Goal: Information Seeking & Learning: Learn about a topic

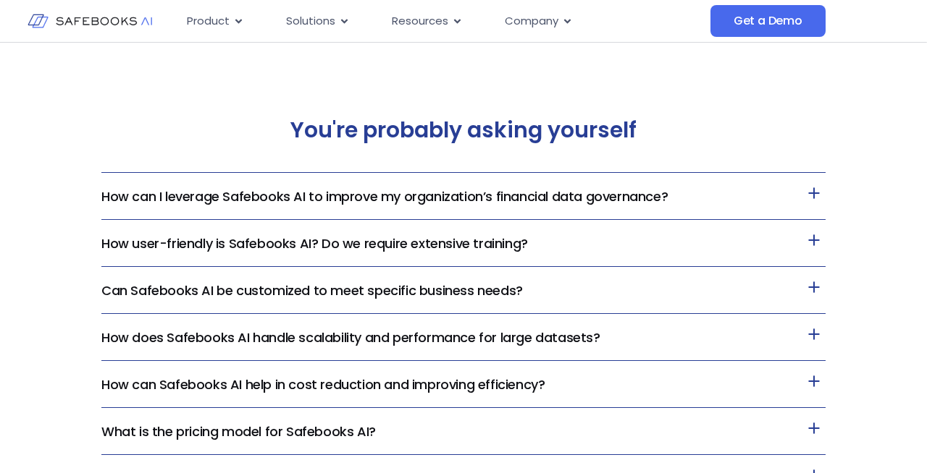
scroll to position [2860, 0]
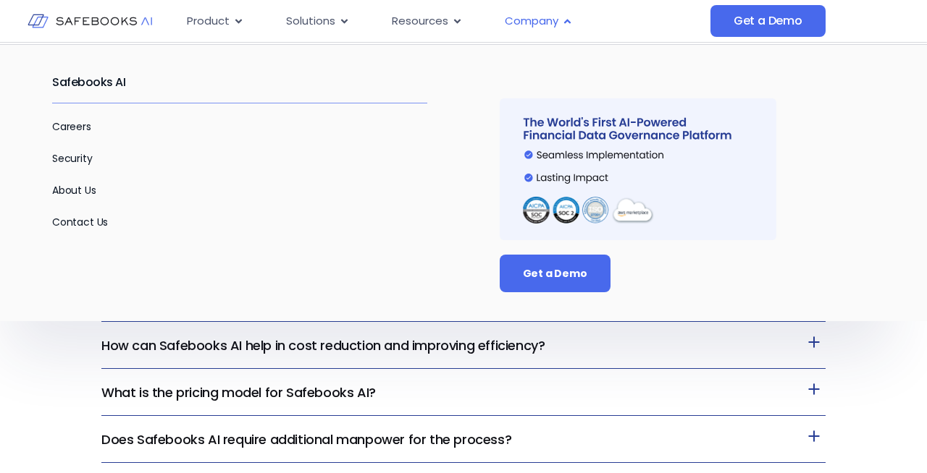
click at [552, 25] on span "Company" at bounding box center [532, 21] width 54 height 17
click at [75, 135] on p "Careers" at bounding box center [239, 126] width 375 height 17
click at [77, 132] on link "Careers" at bounding box center [71, 126] width 39 height 14
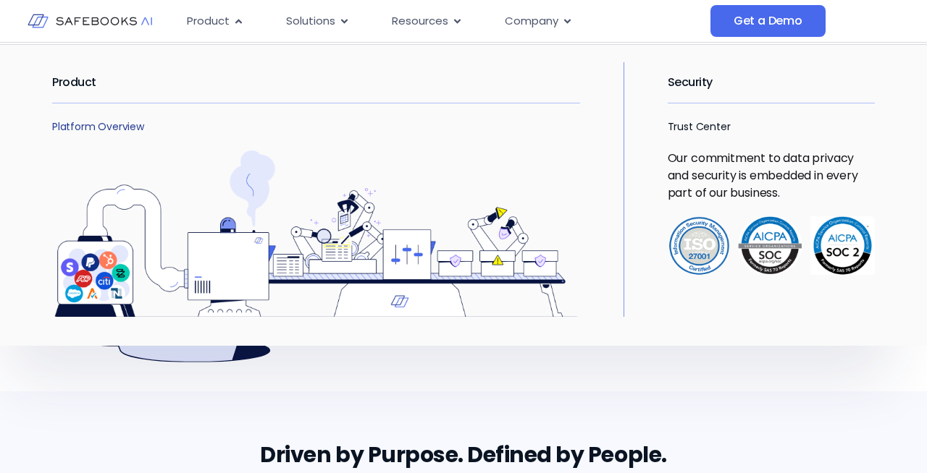
click at [96, 130] on link "Platform Overview" at bounding box center [98, 126] width 92 height 14
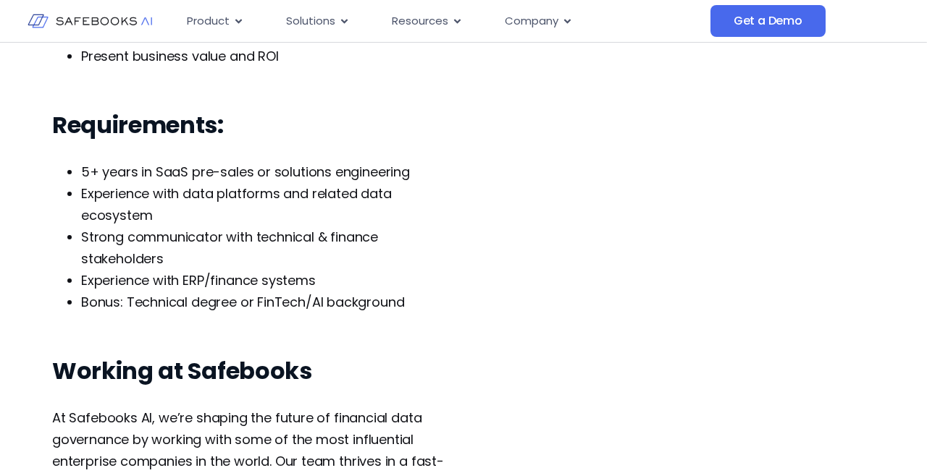
scroll to position [652, 0]
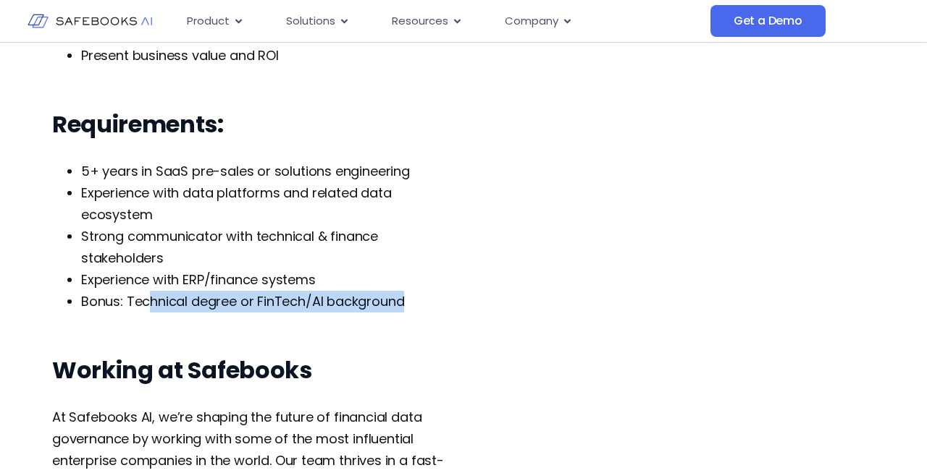
drag, startPoint x: 425, startPoint y: 321, endPoint x: 145, endPoint y: 321, distance: 279.4
click at [145, 313] on li "Bonus: Technical degree or FinTech/AI background" at bounding box center [271, 302] width 380 height 22
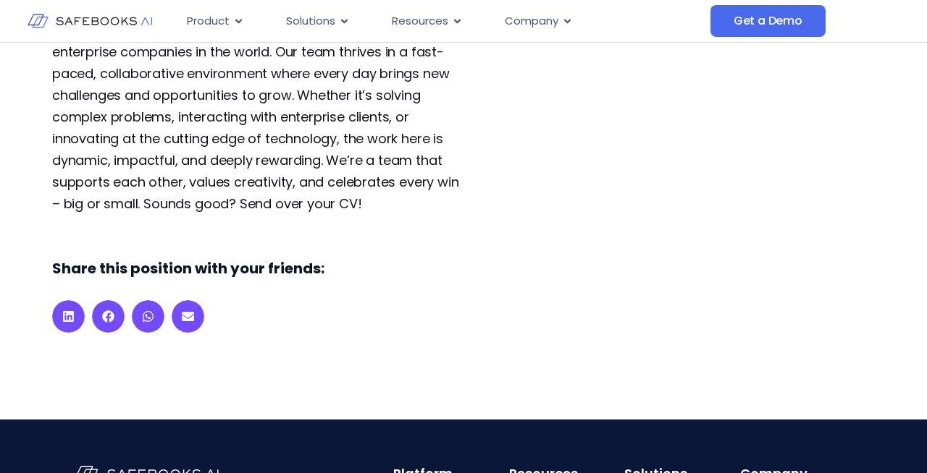
scroll to position [1073, 0]
